Goal: Find specific page/section: Find specific page/section

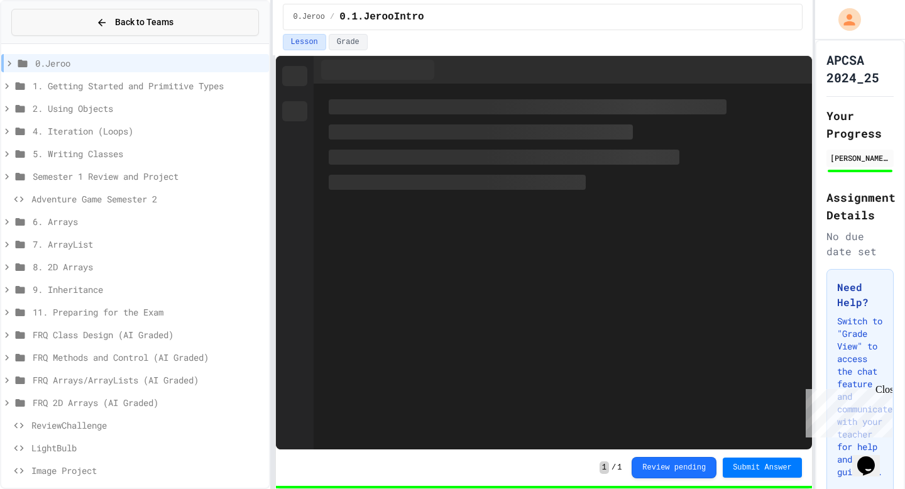
click at [78, 16] on button "Back to Teams" at bounding box center [134, 22] width 247 height 27
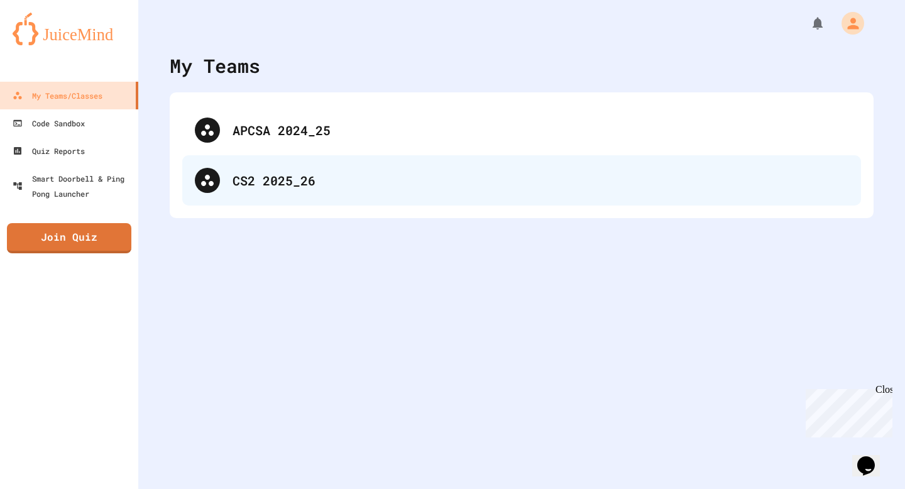
click at [247, 180] on div "CS2 2025_26" at bounding box center [540, 180] width 616 height 19
